Goal: Check status: Check status

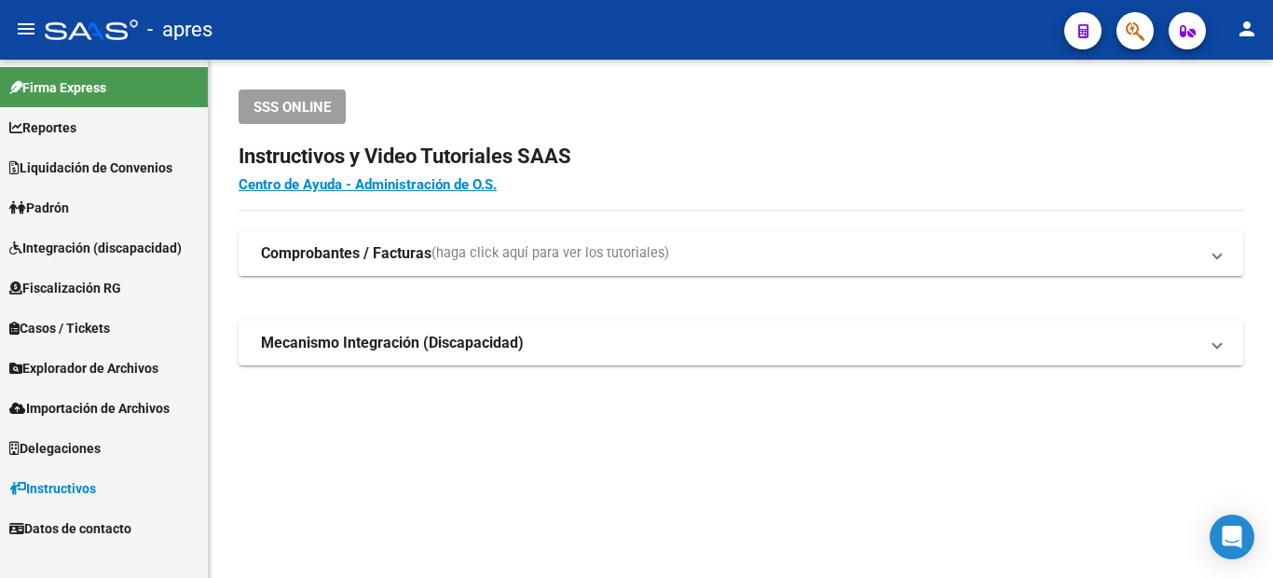
drag, startPoint x: 1135, startPoint y: 32, endPoint x: 1137, endPoint y: 44, distance: 12.3
click at [1137, 44] on span "button" at bounding box center [1134, 31] width 19 height 38
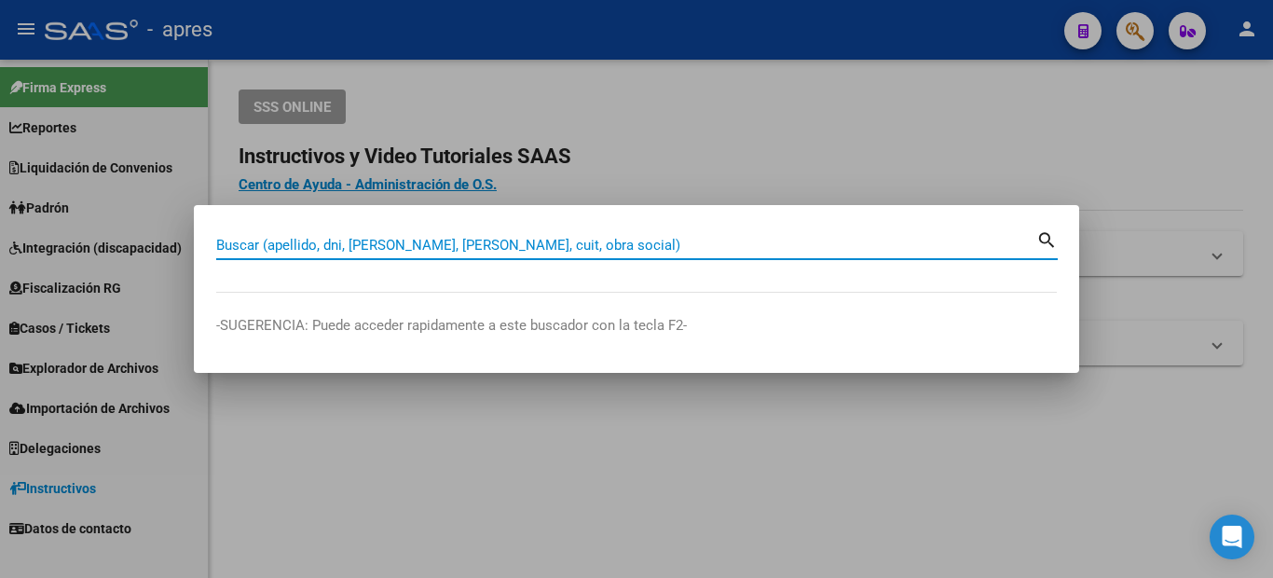
paste input "27-43600459-7"
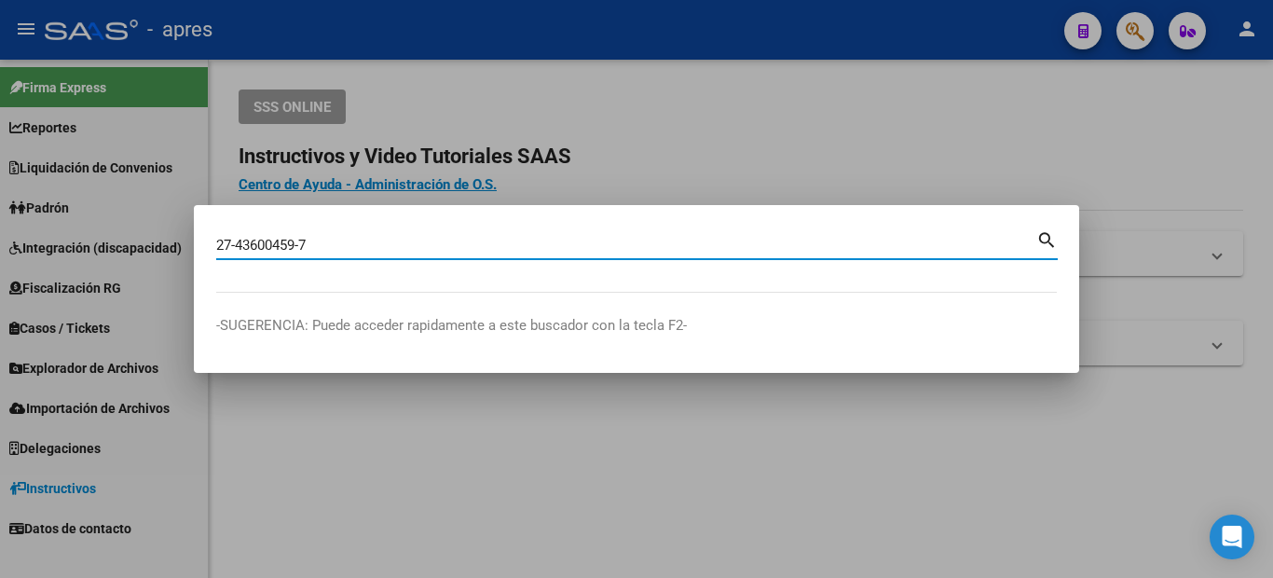
type input "27436004597"
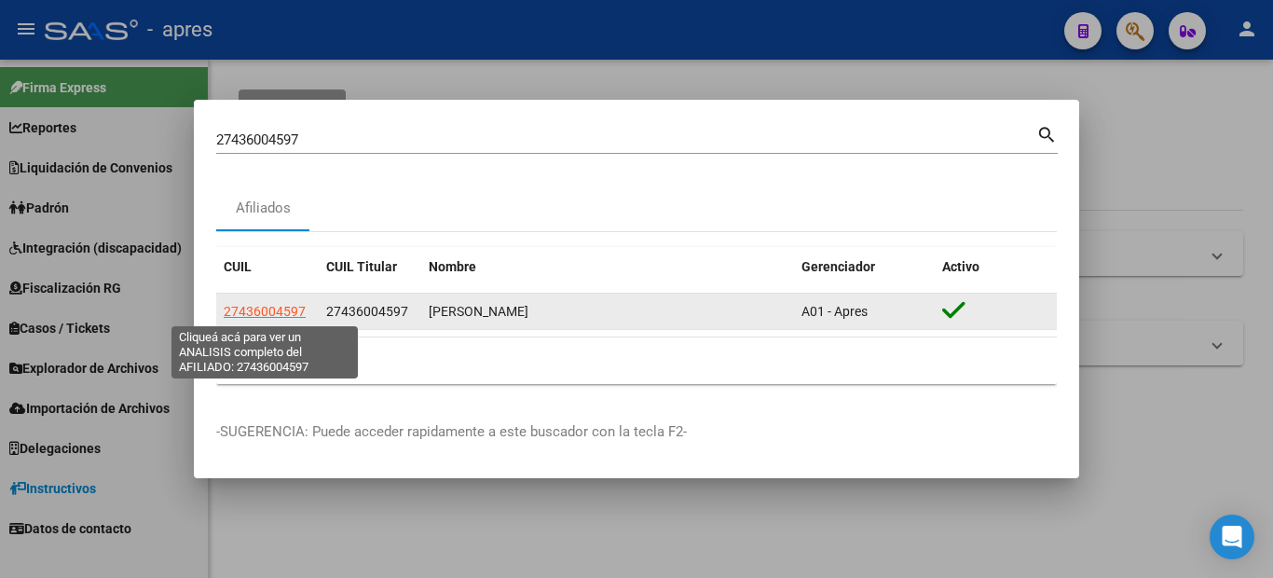
click at [269, 306] on span "27436004597" at bounding box center [265, 311] width 82 height 15
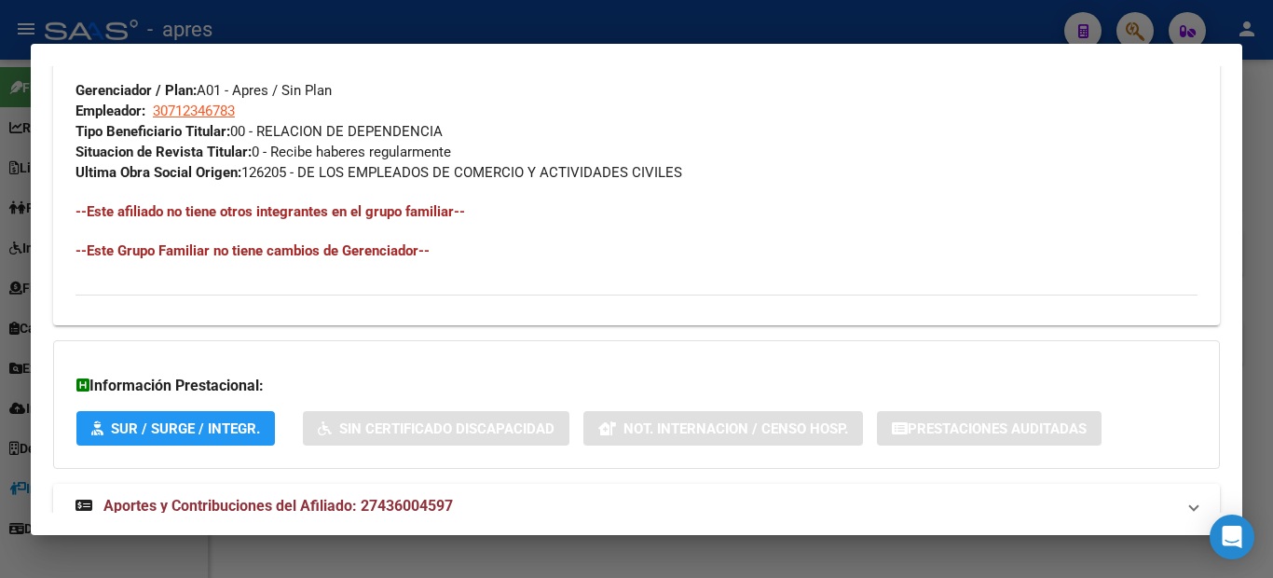
scroll to position [989, 0]
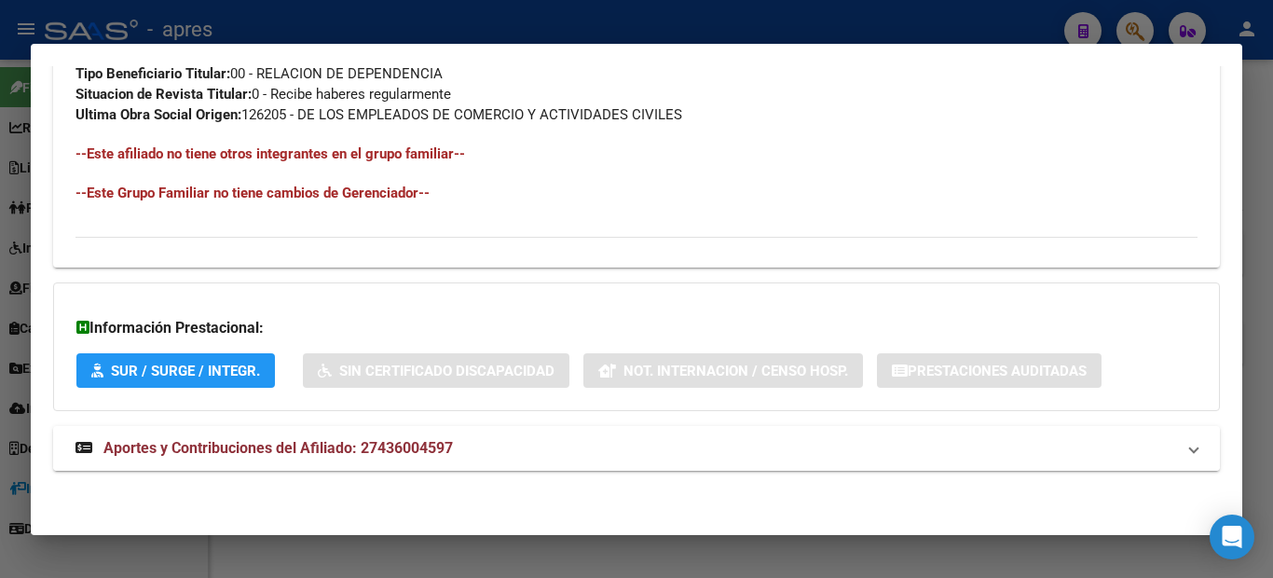
click at [298, 466] on mat-expansion-panel-header "Aportes y Contribuciones del Afiliado: 27436004597" at bounding box center [636, 448] width 1166 height 45
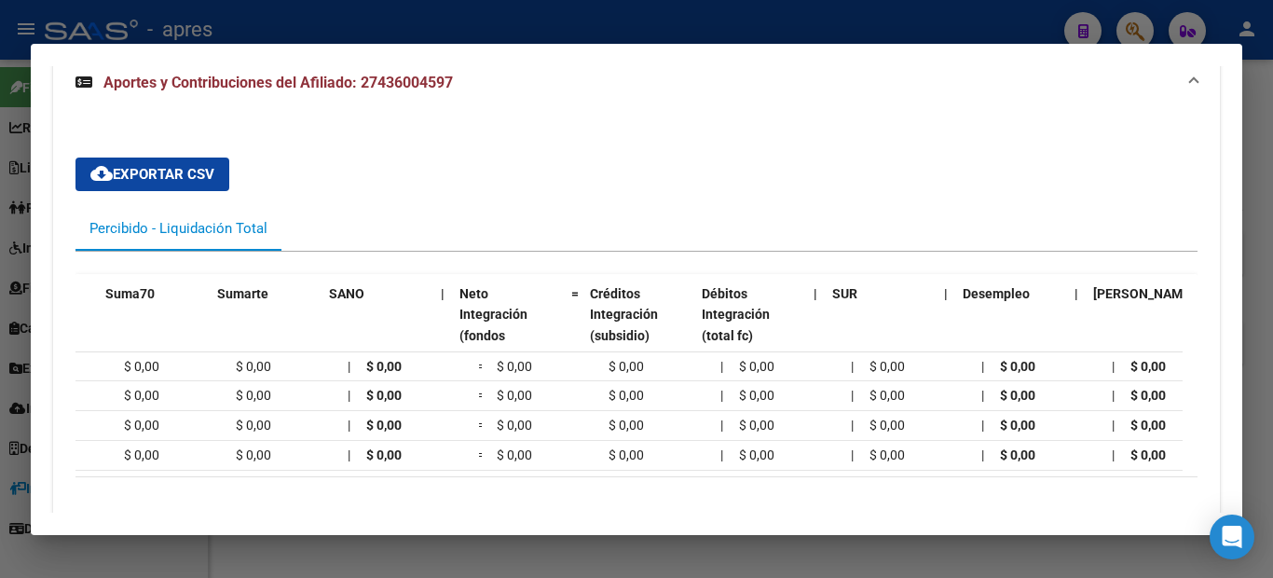
scroll to position [0, 1949]
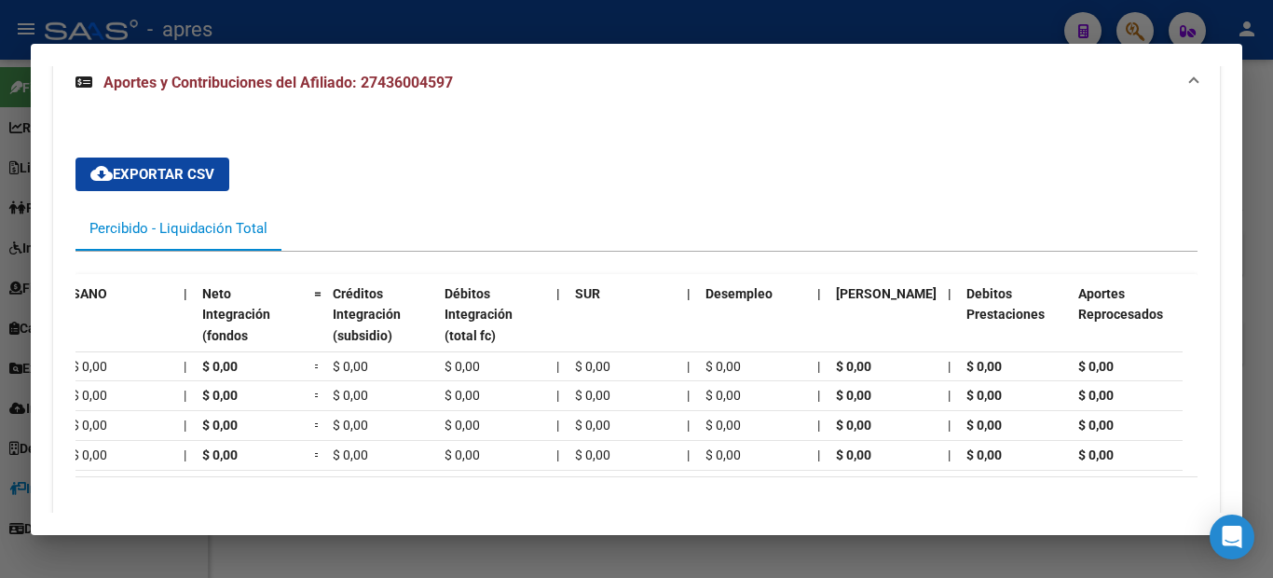
click at [0, 267] on div at bounding box center [636, 289] width 1273 height 578
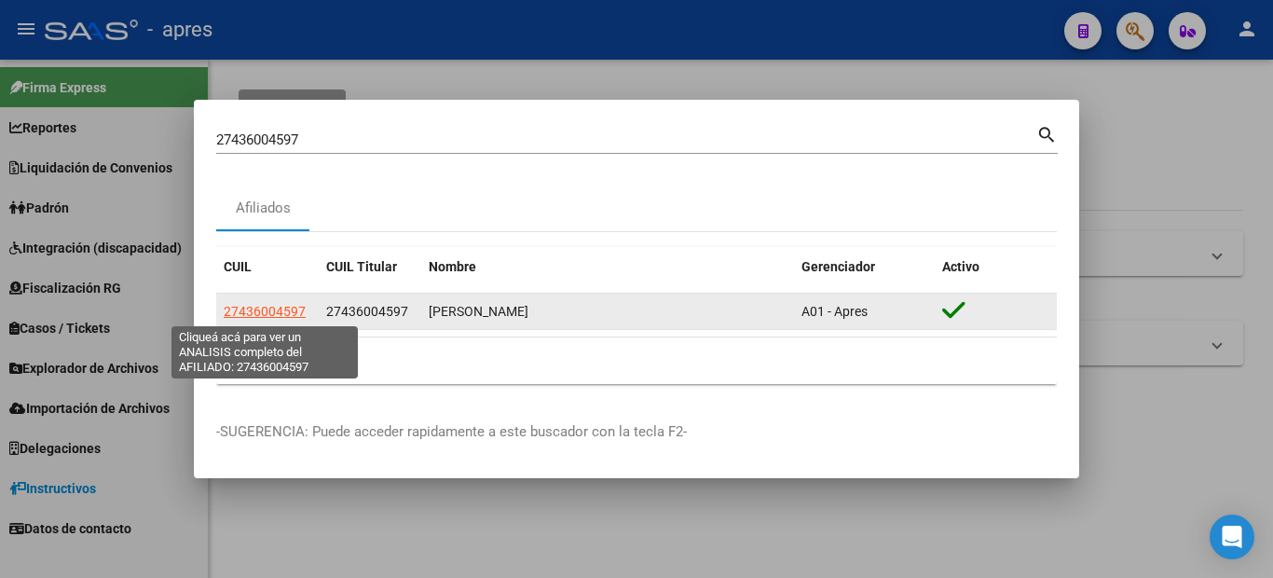
click at [248, 304] on span "27436004597" at bounding box center [265, 311] width 82 height 15
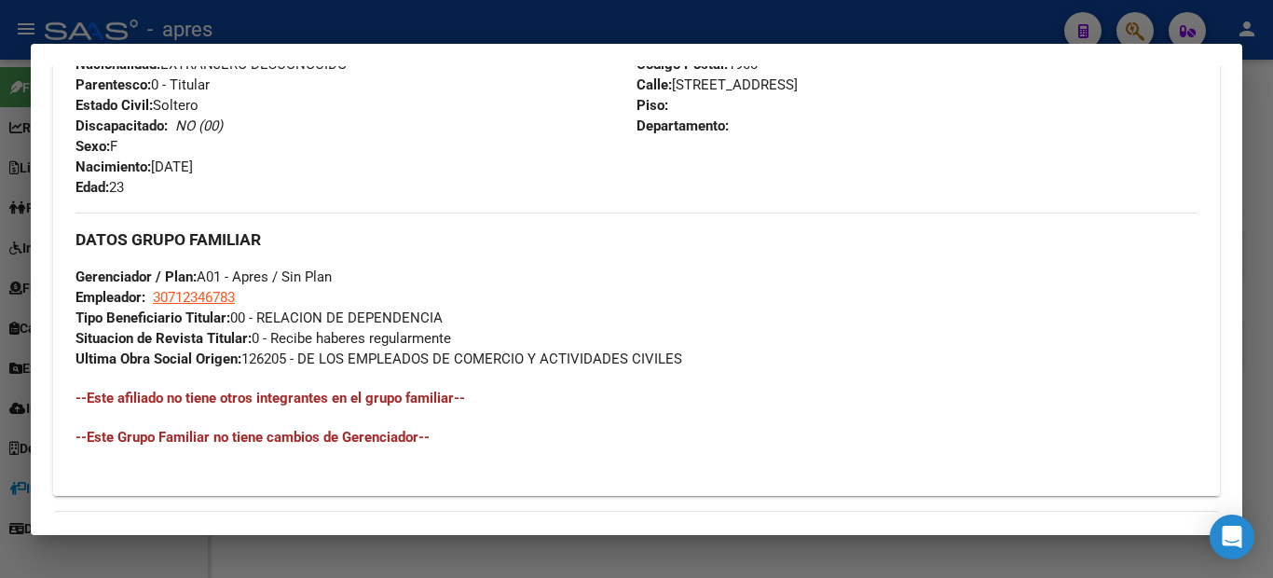
scroll to position [974, 0]
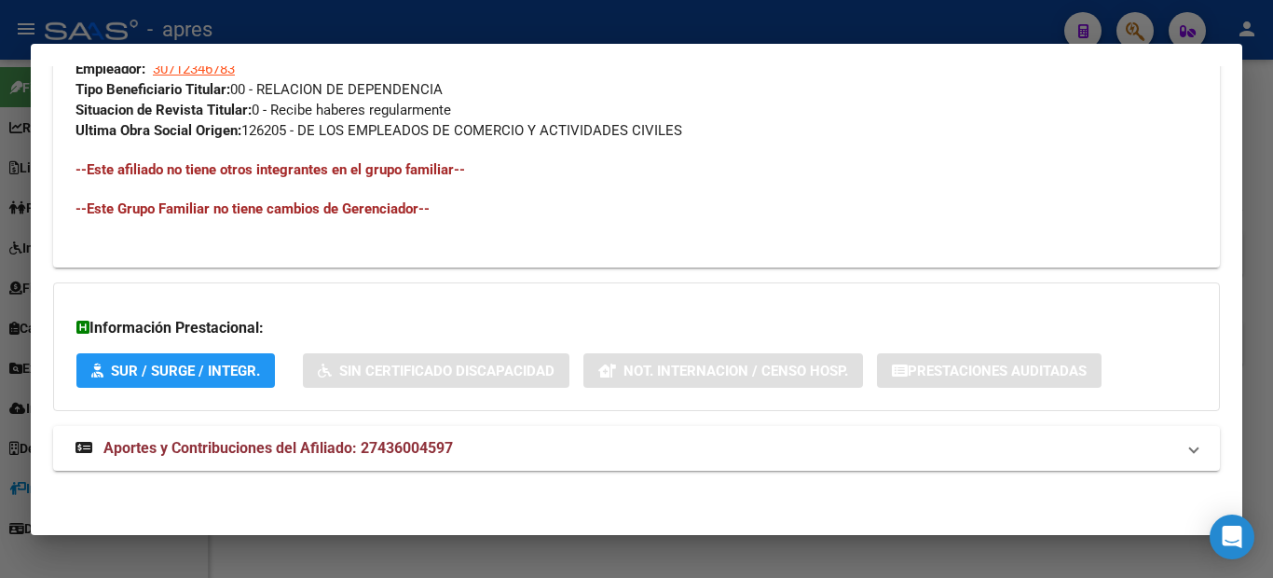
click at [389, 442] on span "Aportes y Contribuciones del Afiliado: 27436004597" at bounding box center [277, 448] width 349 height 18
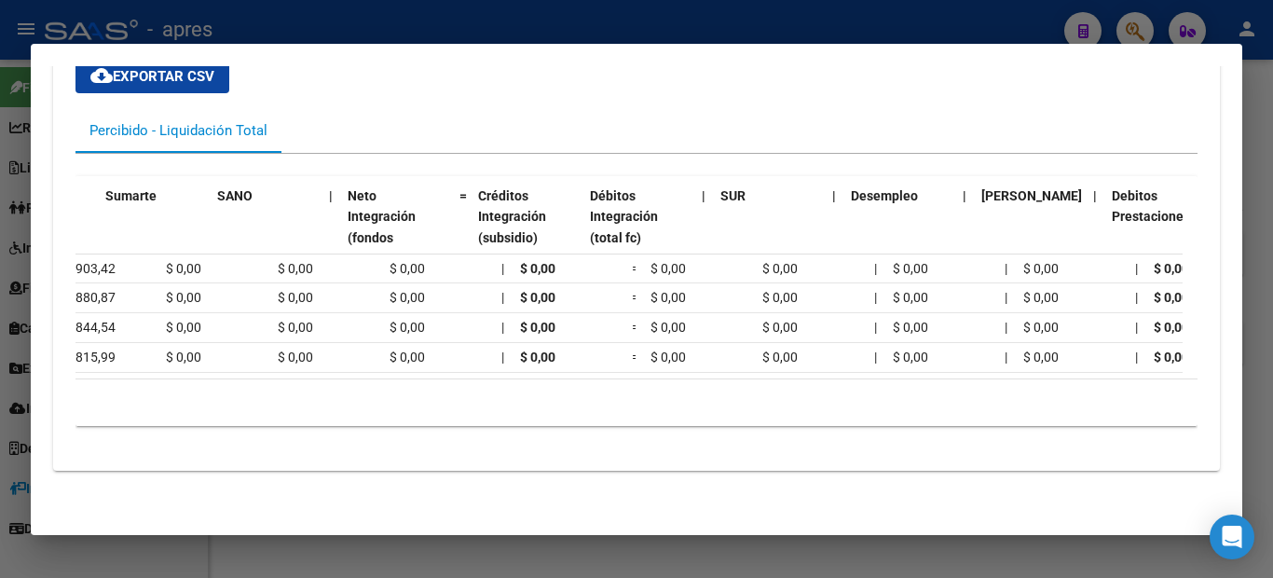
scroll to position [0, 1949]
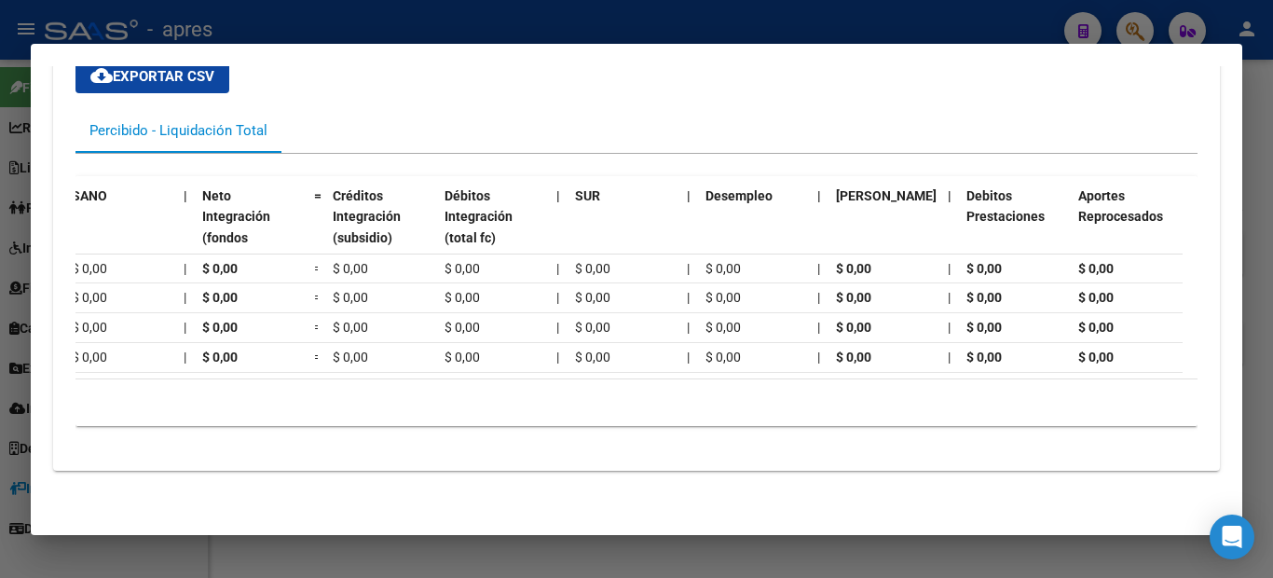
click at [0, 303] on div at bounding box center [636, 289] width 1273 height 578
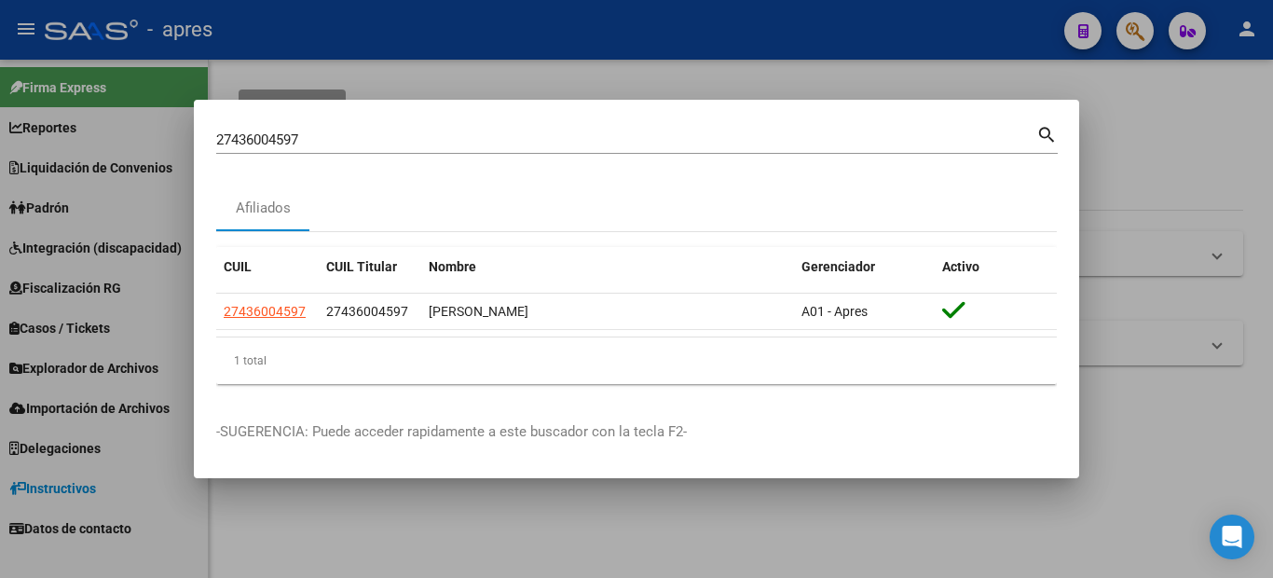
click at [73, 319] on div at bounding box center [636, 289] width 1273 height 578
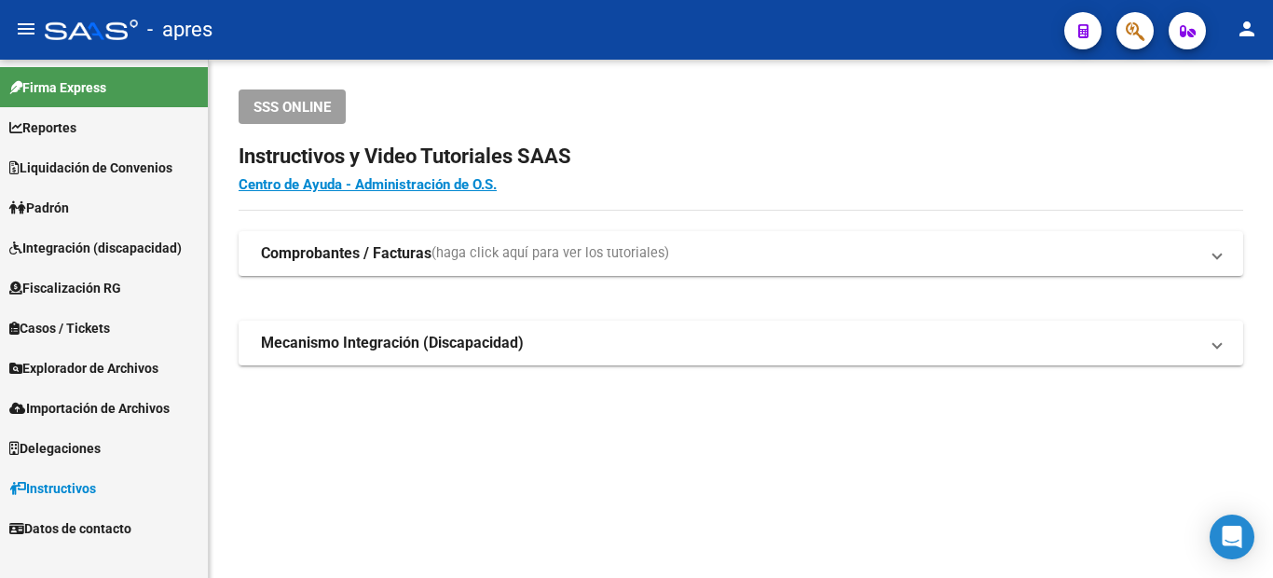
click at [111, 348] on link "Explorador de Archivos" at bounding box center [104, 368] width 208 height 40
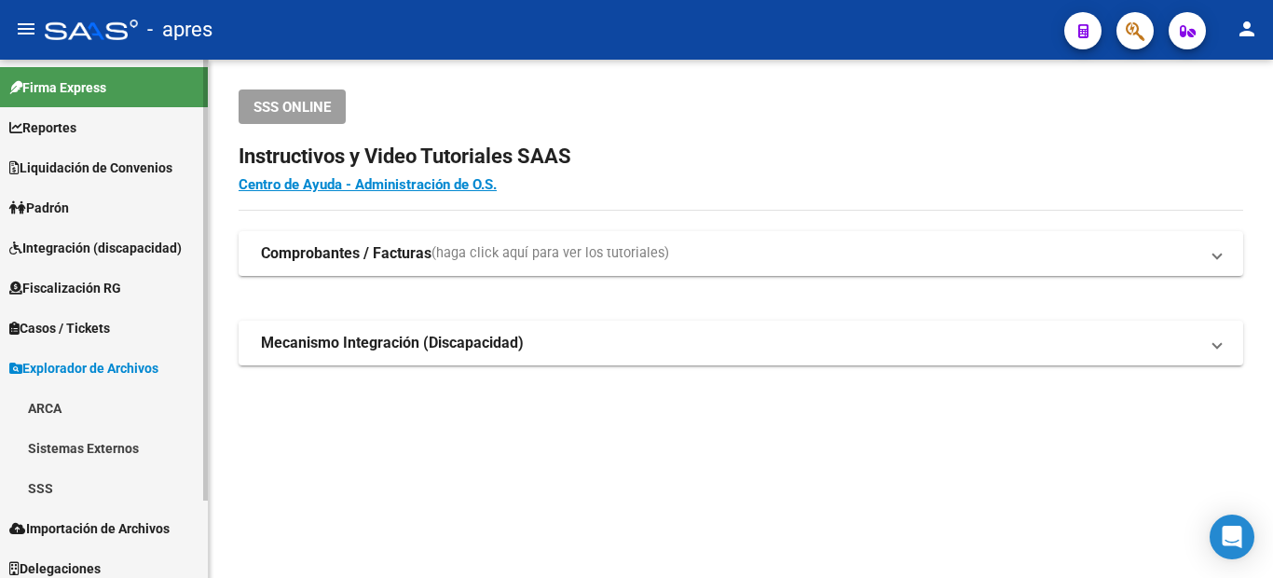
click at [124, 401] on link "ARCA" at bounding box center [104, 408] width 208 height 40
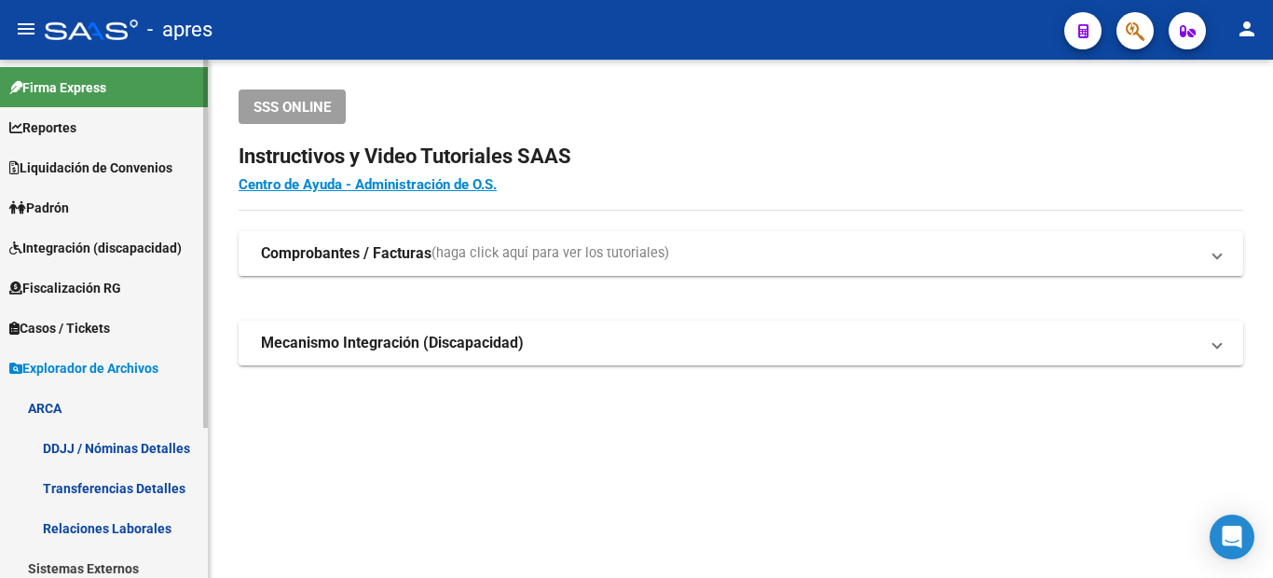
click at [141, 493] on link "Transferencias Detalles" at bounding box center [104, 488] width 208 height 40
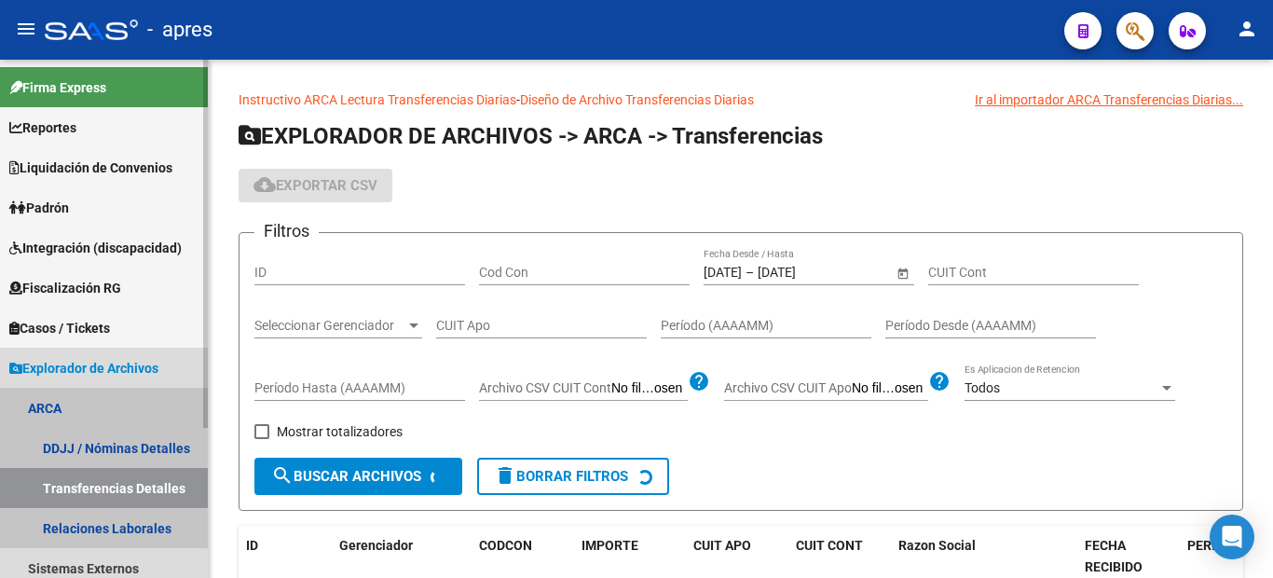
click at [102, 490] on link "Transferencias Detalles" at bounding box center [104, 488] width 208 height 40
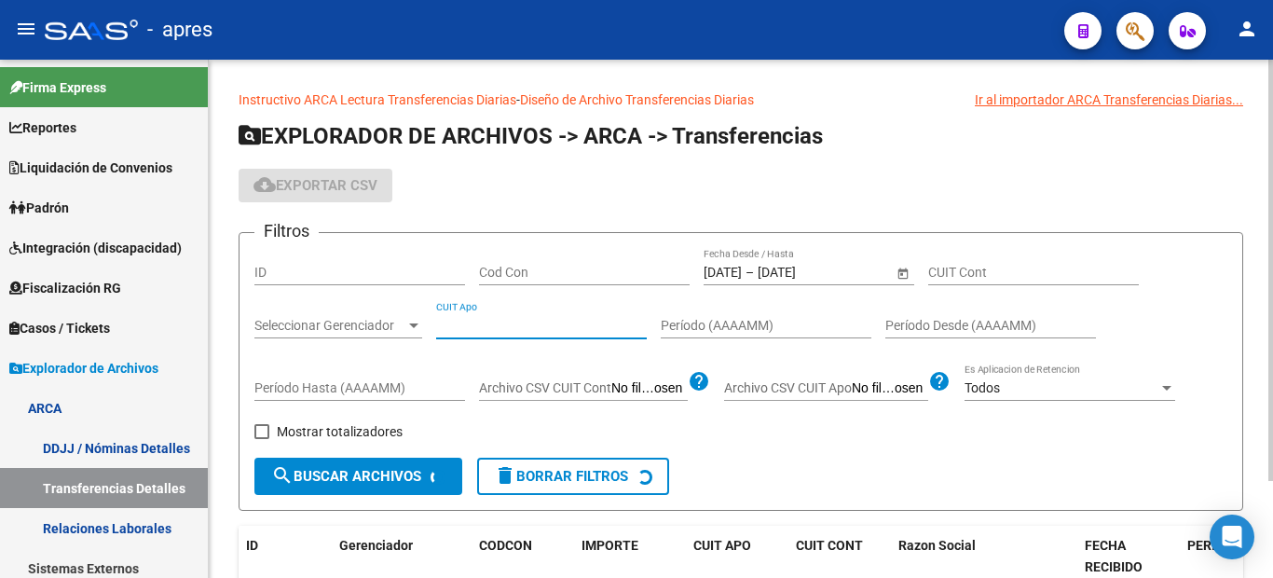
click at [476, 327] on input "CUIT Apo" at bounding box center [541, 326] width 211 height 16
paste input "27-43600459-7"
type input "27-43600459-7"
click at [899, 275] on span "Open calendar" at bounding box center [902, 273] width 45 height 45
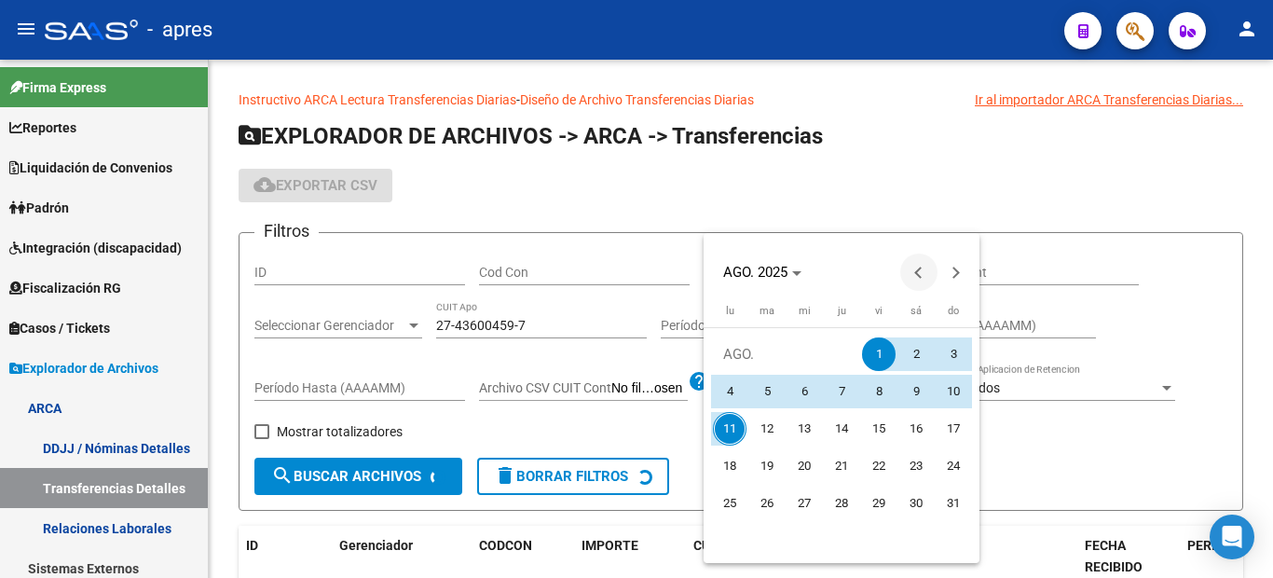
click at [913, 258] on span "Previous month" at bounding box center [918, 271] width 37 height 37
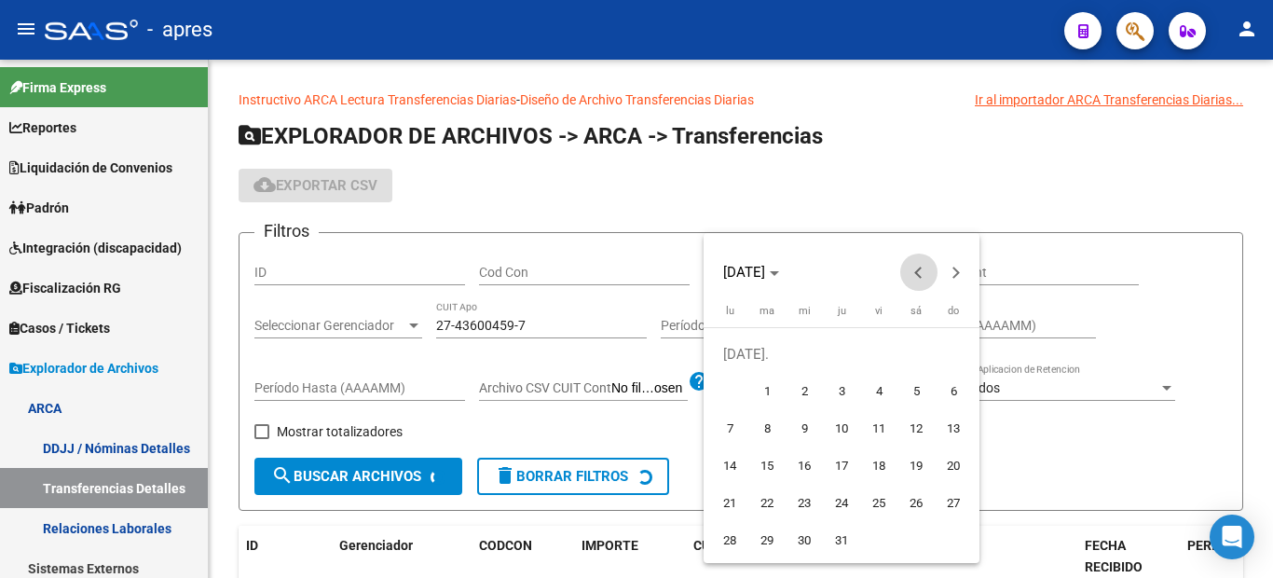
click at [913, 258] on span "Previous month" at bounding box center [918, 271] width 37 height 37
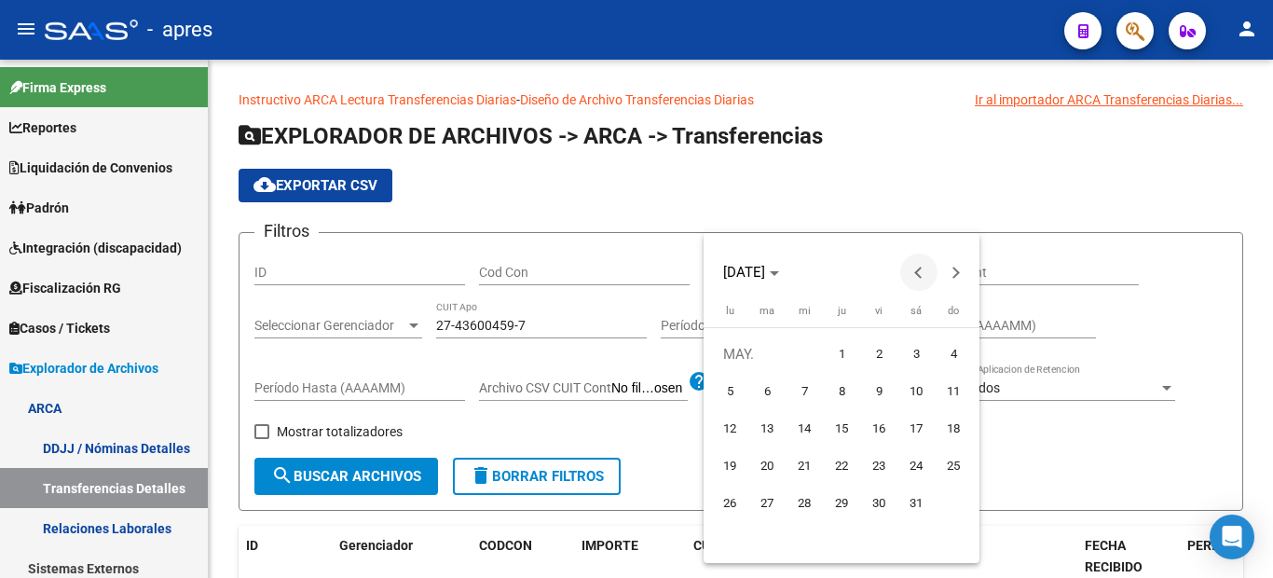
click at [921, 267] on button "Previous month" at bounding box center [918, 271] width 37 height 37
click at [758, 381] on span "1" at bounding box center [767, 392] width 34 height 34
type input "[DATE]"
click at [959, 265] on span "Next month" at bounding box center [955, 271] width 37 height 37
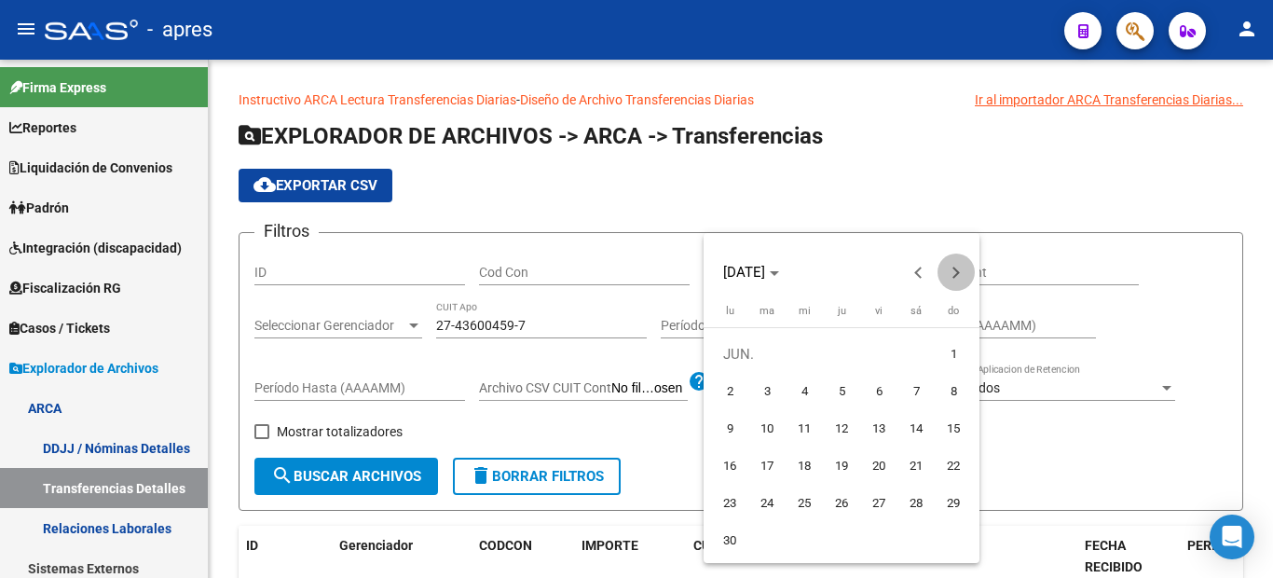
click at [959, 265] on span "Next month" at bounding box center [955, 271] width 37 height 37
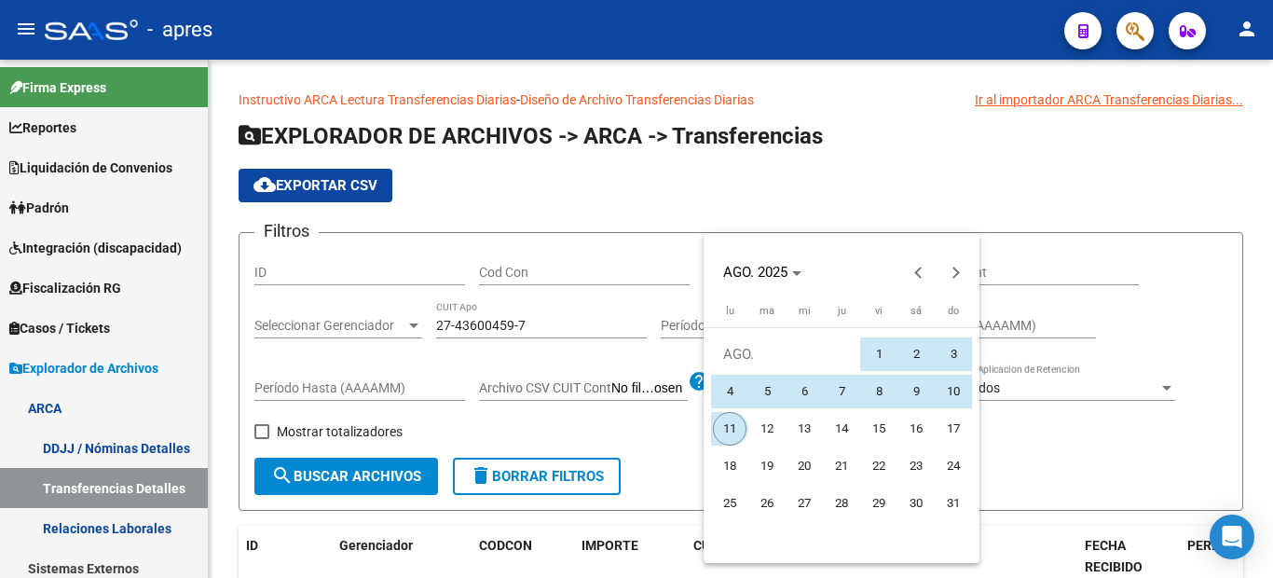
click at [735, 423] on span "11" at bounding box center [730, 429] width 34 height 34
type input "[DATE]"
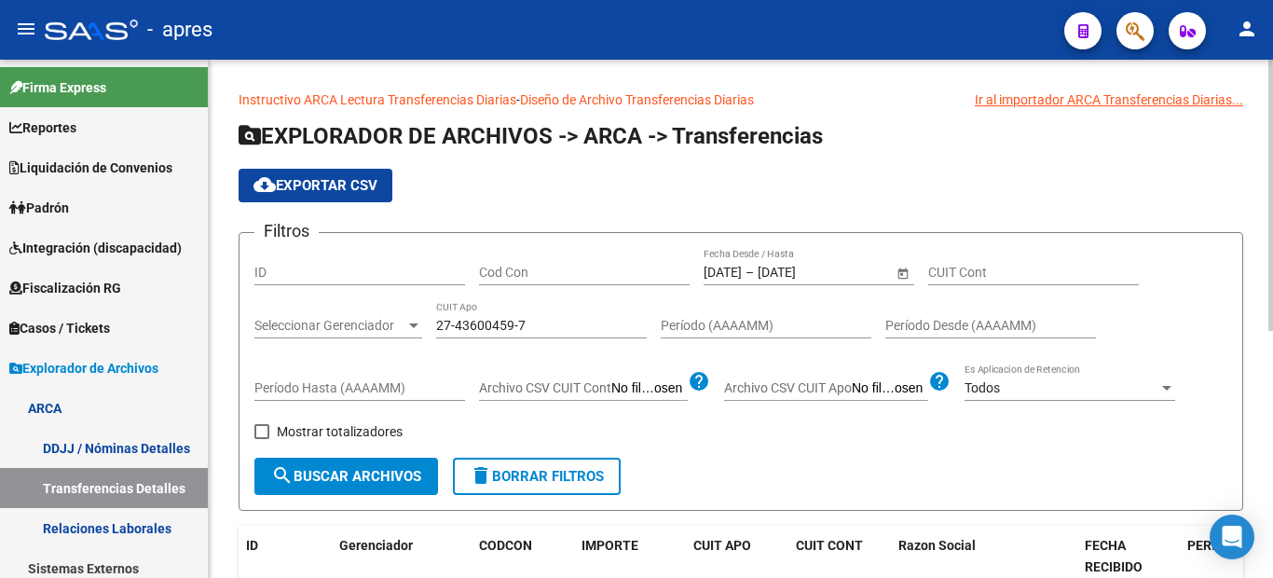
click at [399, 476] on span "search Buscar Archivos" at bounding box center [346, 476] width 150 height 17
